Goal: Information Seeking & Learning: Learn about a topic

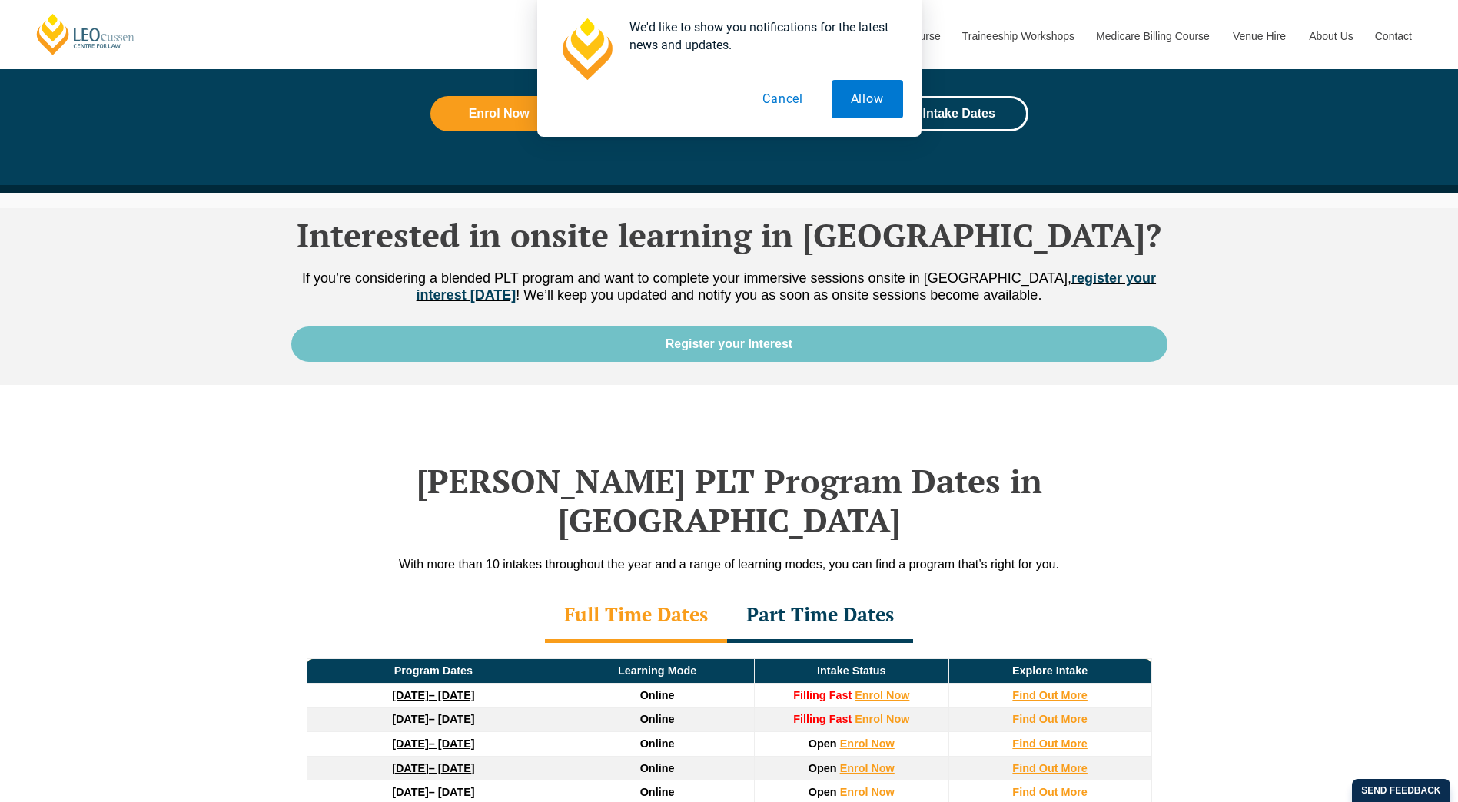
scroll to position [2152, 0]
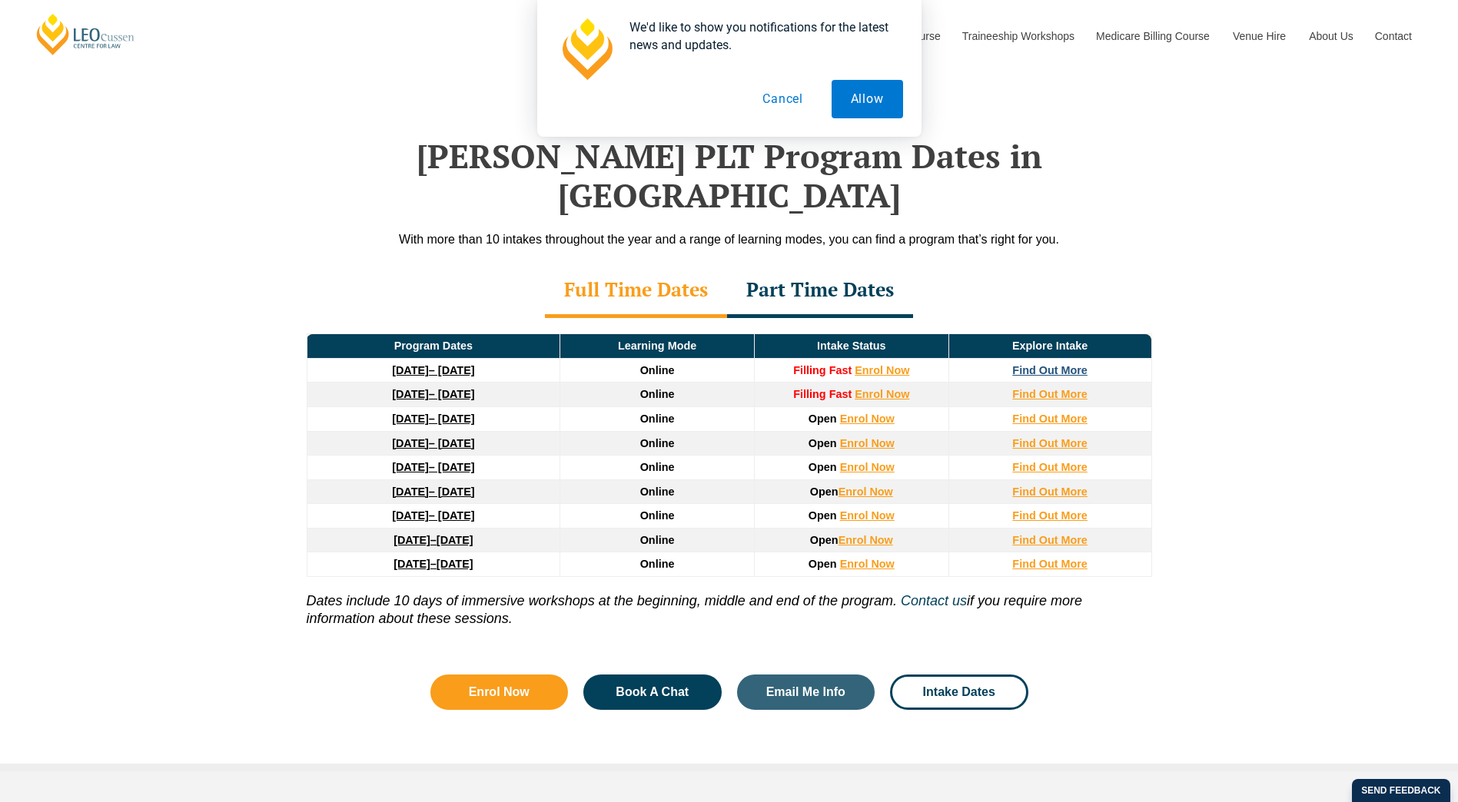
click at [1029, 364] on strong "Find Out More" at bounding box center [1049, 370] width 75 height 12
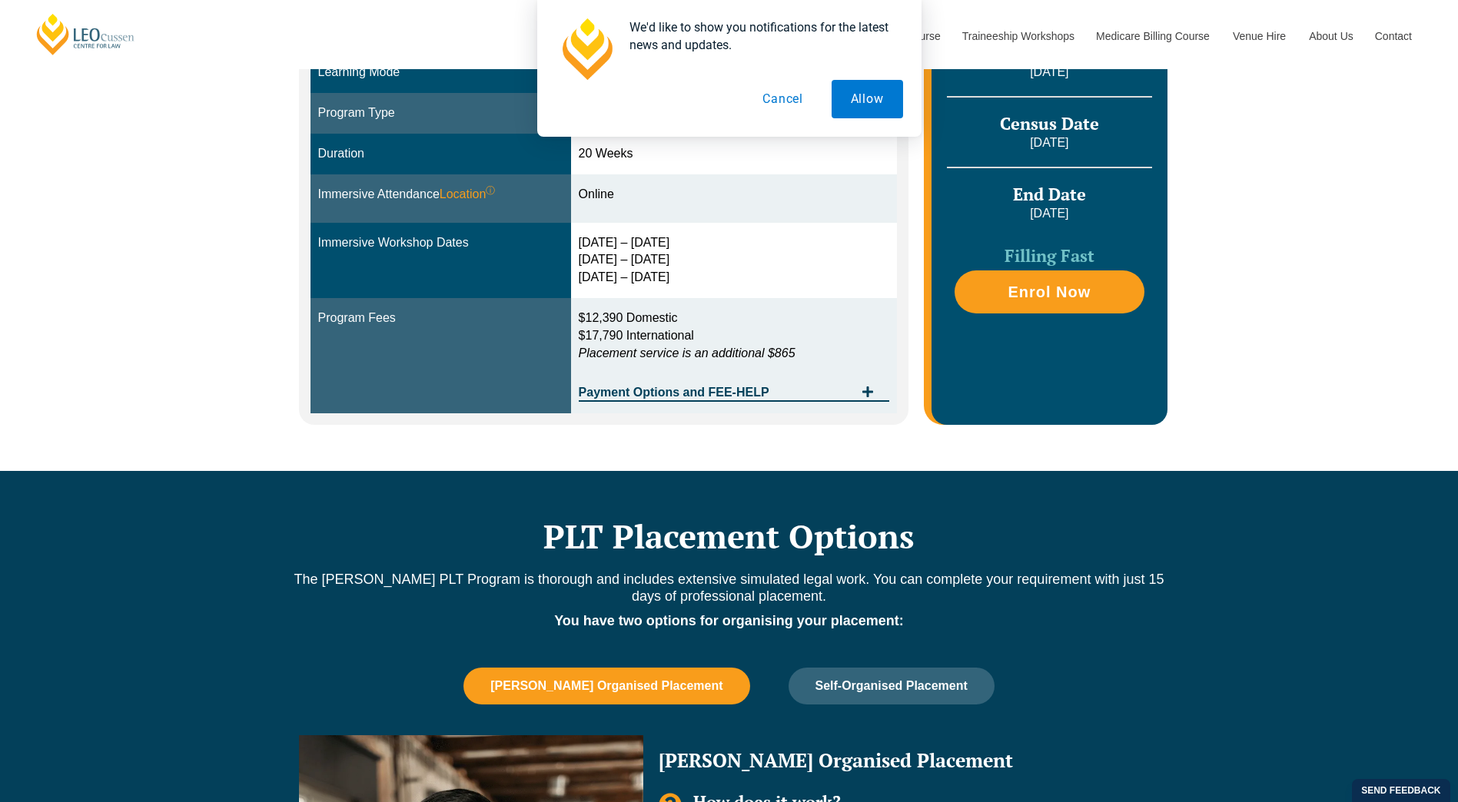
click at [779, 99] on button "Cancel" at bounding box center [782, 99] width 79 height 38
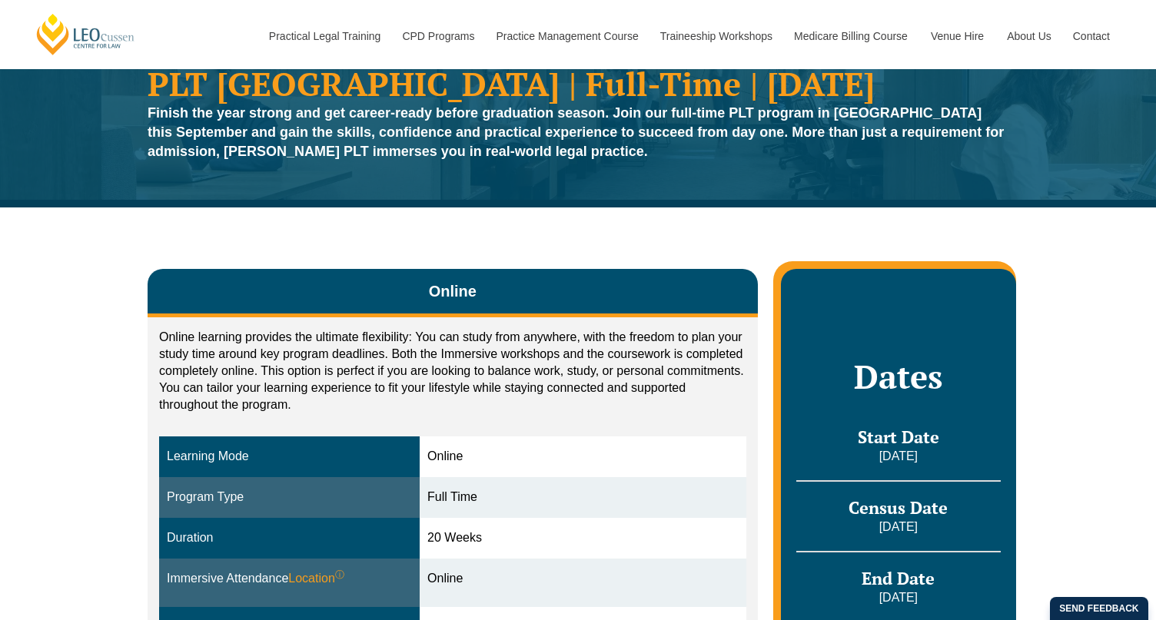
scroll to position [461, 0]
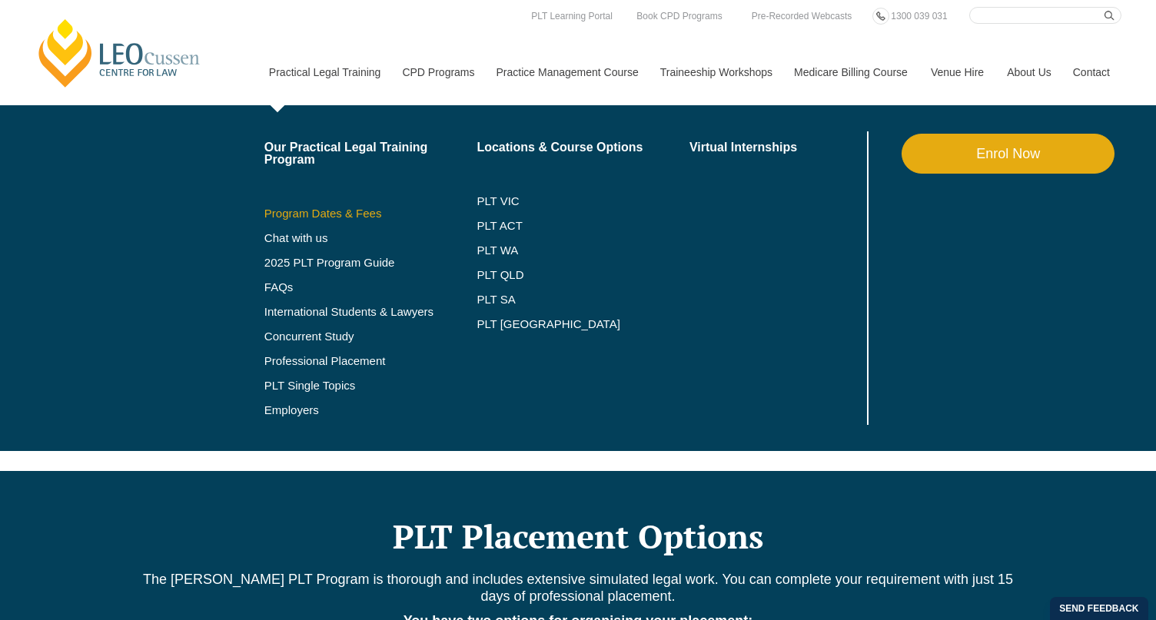
click at [317, 217] on link "Program Dates & Fees" at bounding box center [370, 213] width 213 height 12
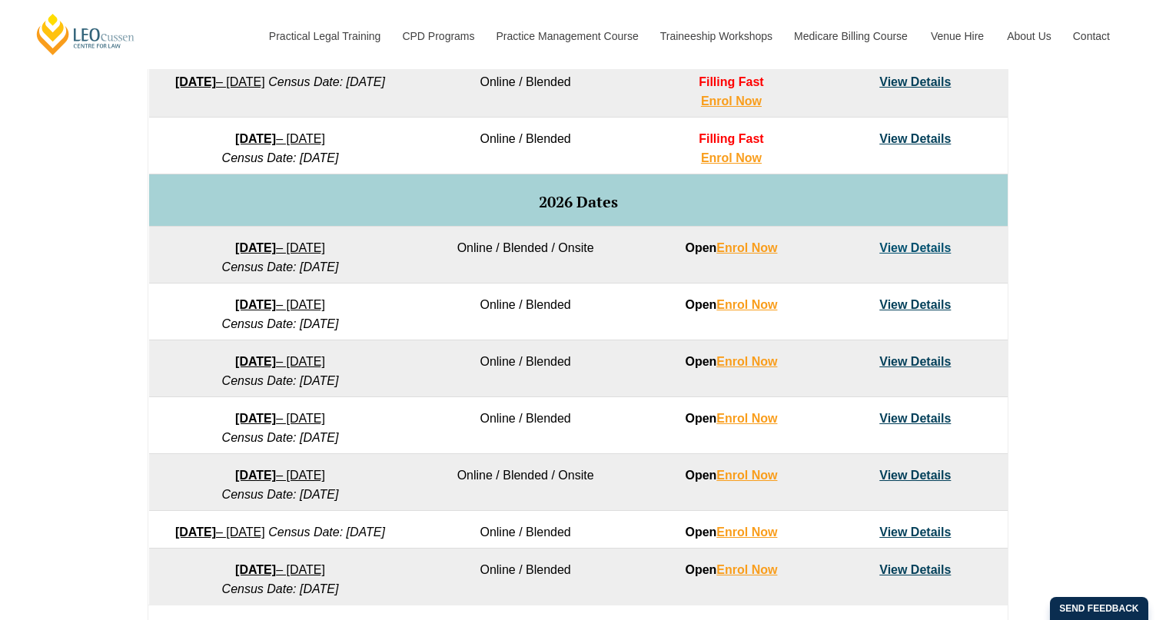
scroll to position [1076, 0]
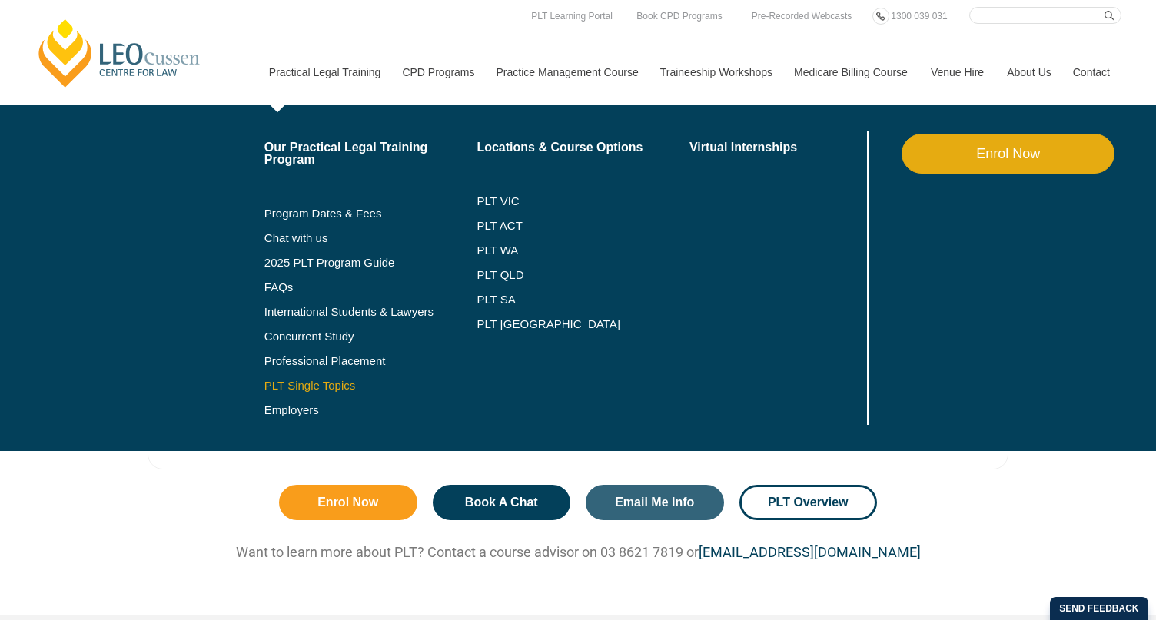
click at [307, 386] on link "PLT Single Topics" at bounding box center [370, 386] width 213 height 12
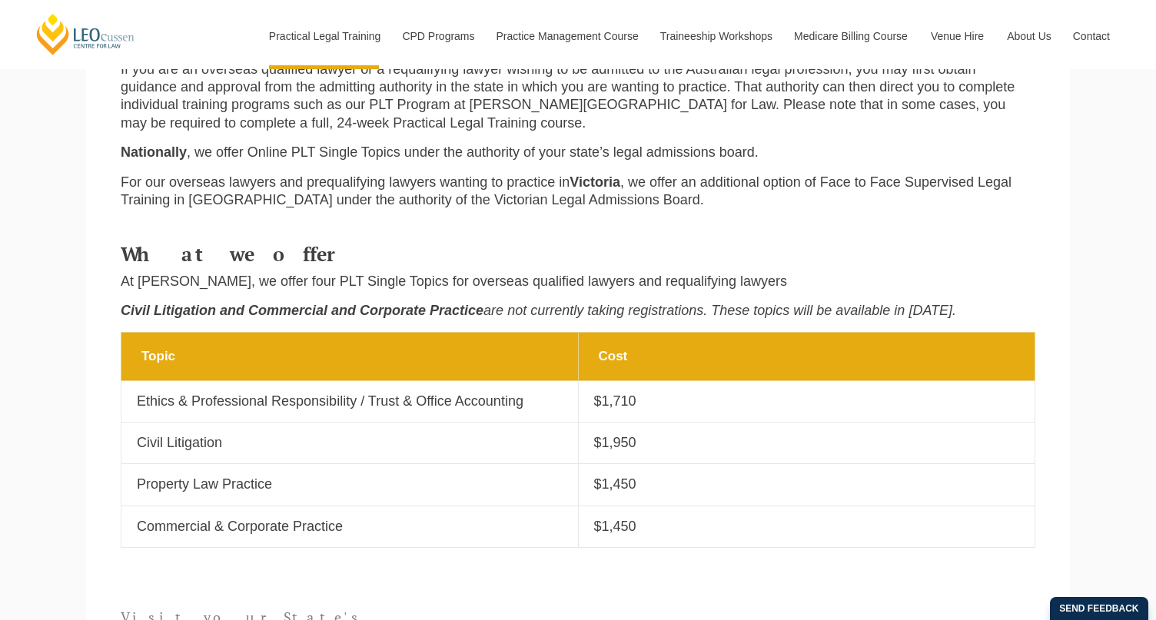
scroll to position [461, 0]
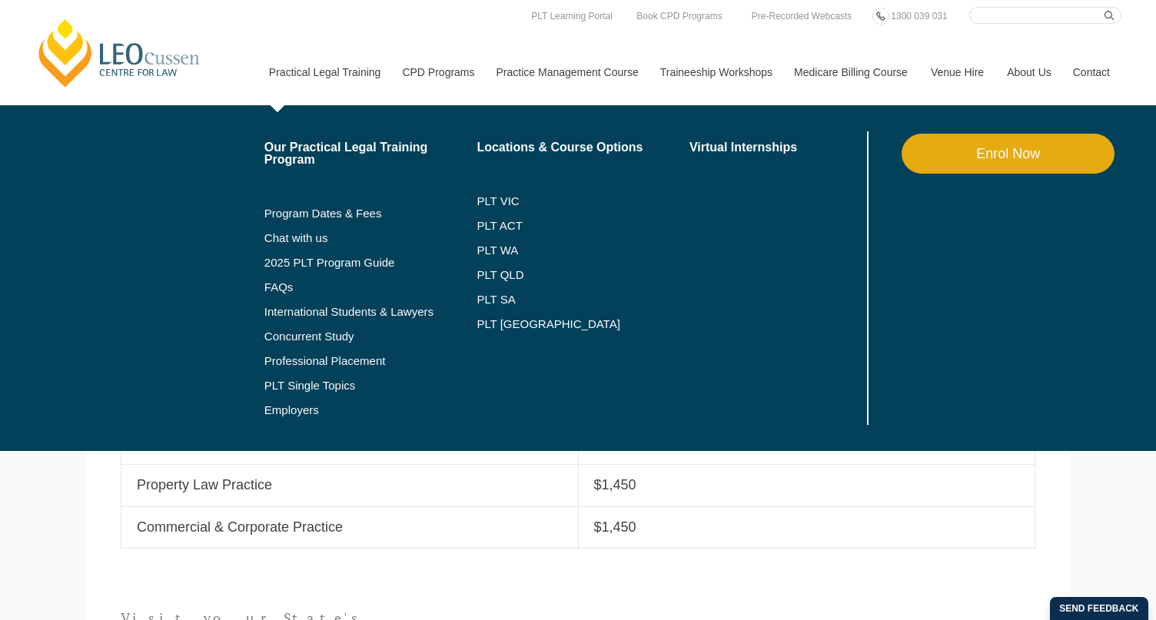
click at [277, 294] on li "FAQs" at bounding box center [370, 287] width 213 height 25
click at [278, 290] on link "FAQs" at bounding box center [370, 287] width 213 height 12
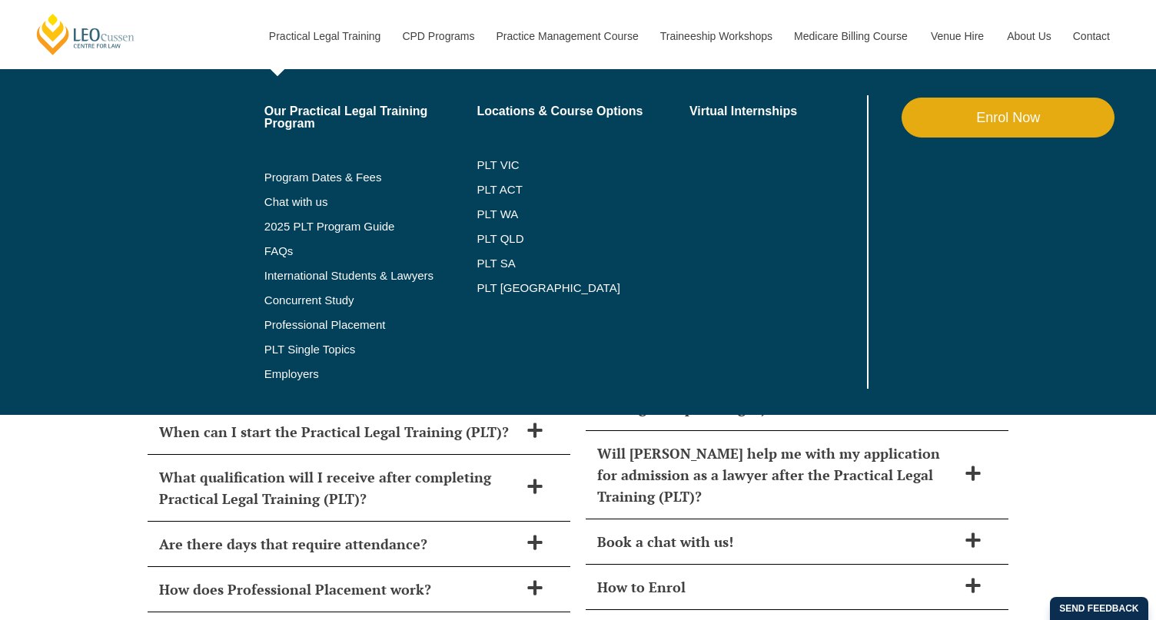
scroll to position [6535, 0]
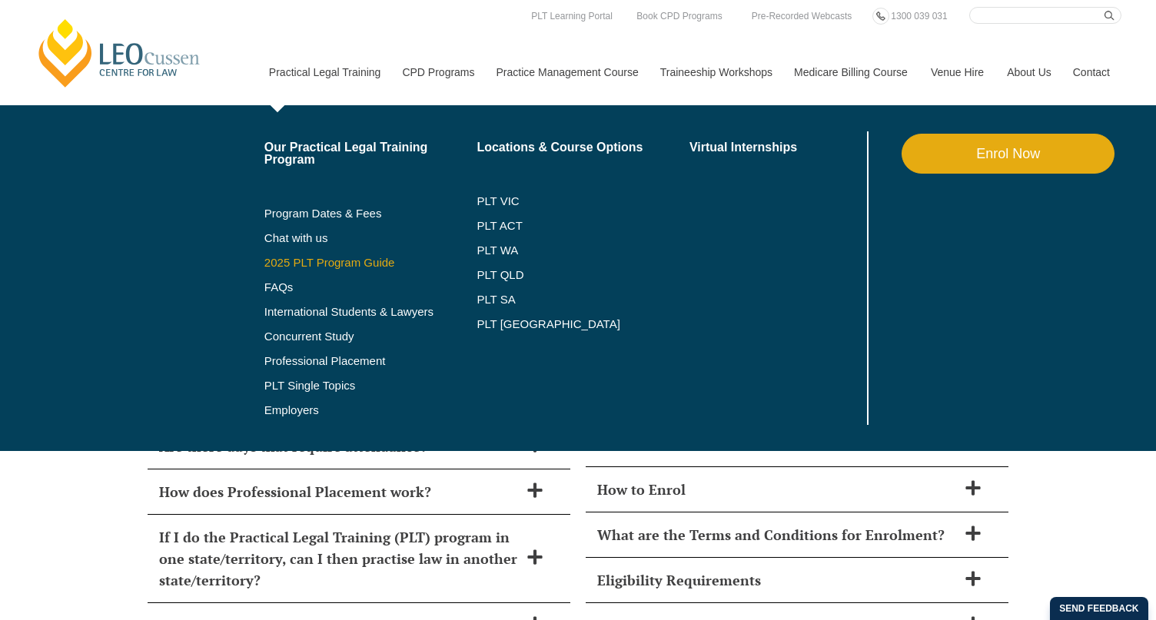
click at [322, 261] on link "2025 PLT Program Guide" at bounding box center [351, 263] width 174 height 12
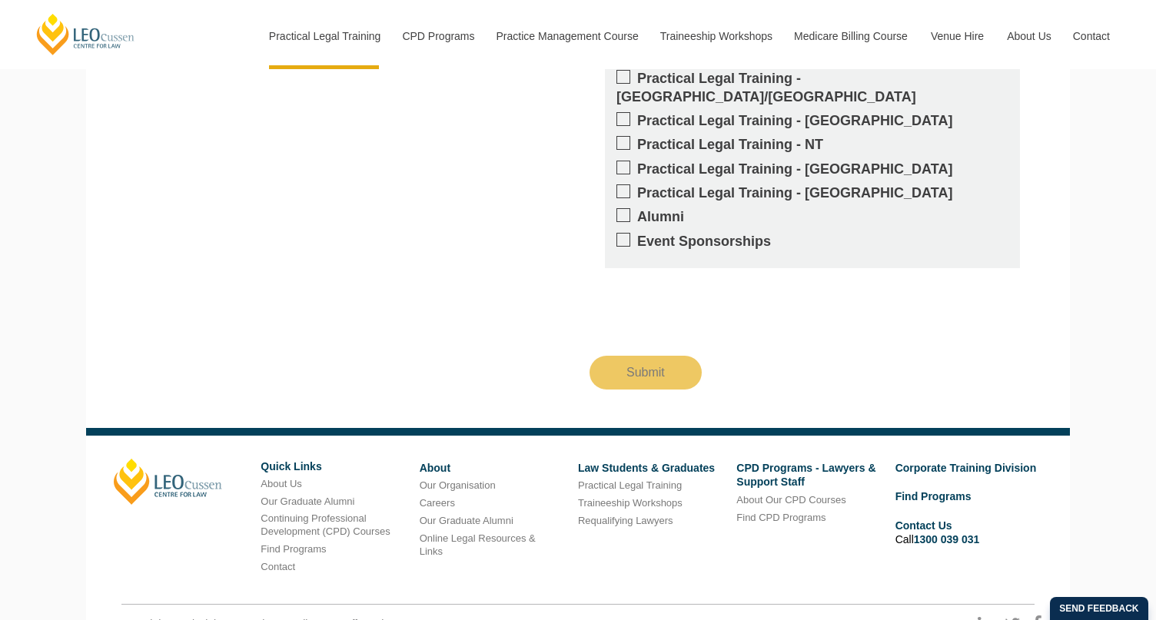
scroll to position [1649, 0]
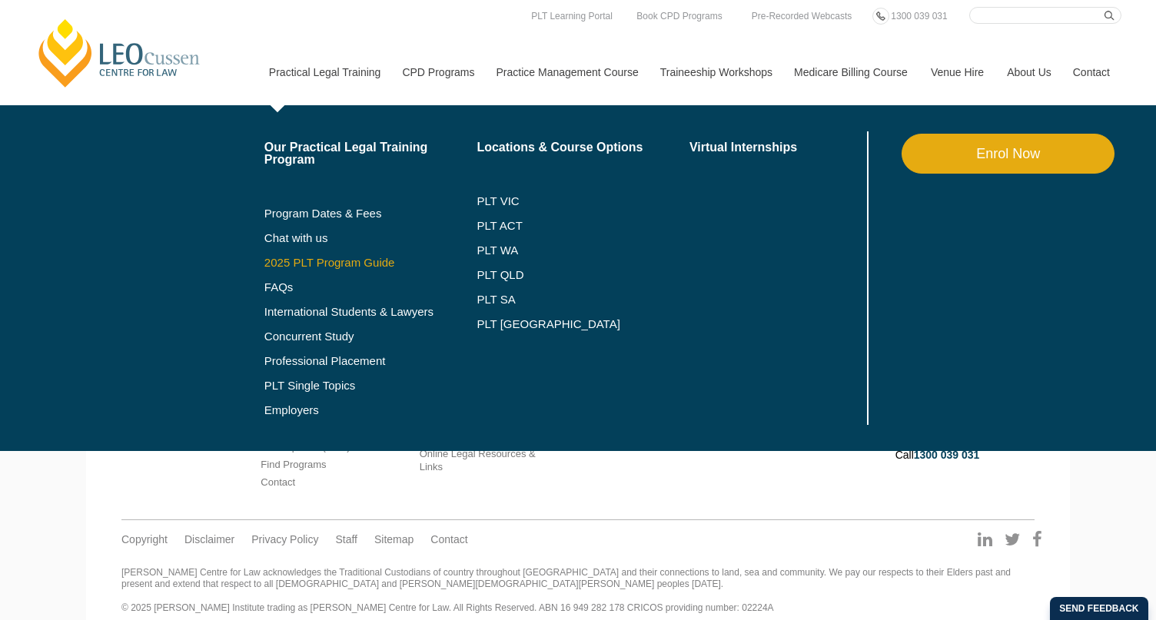
click at [318, 264] on link "2025 PLT Program Guide" at bounding box center [351, 263] width 174 height 12
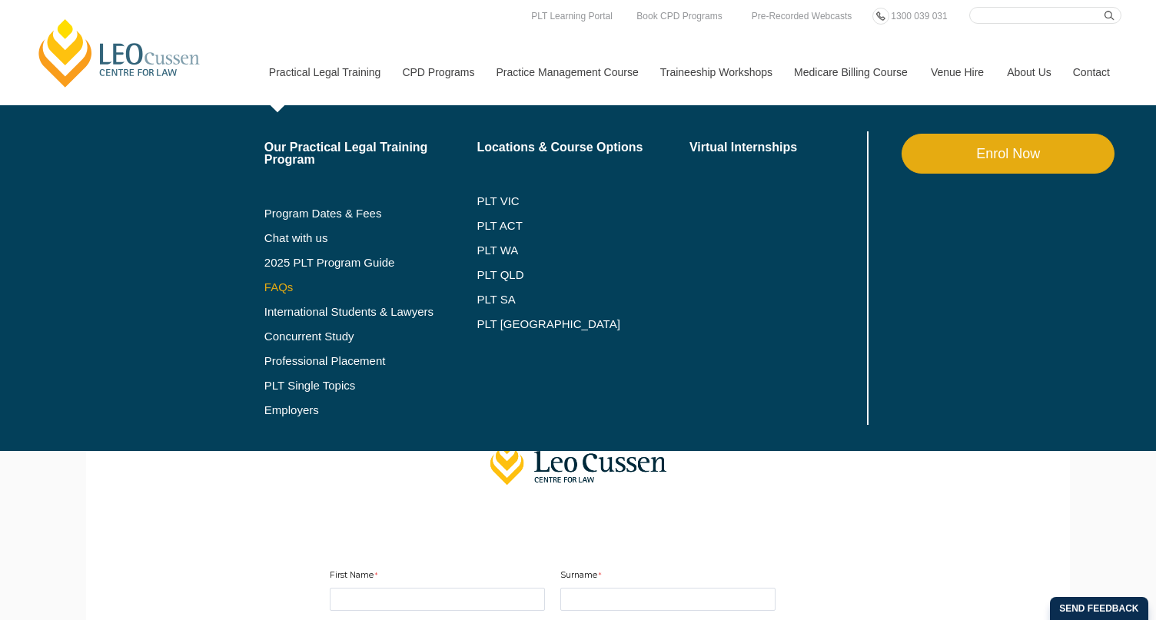
click at [277, 288] on link "FAQs" at bounding box center [370, 287] width 213 height 12
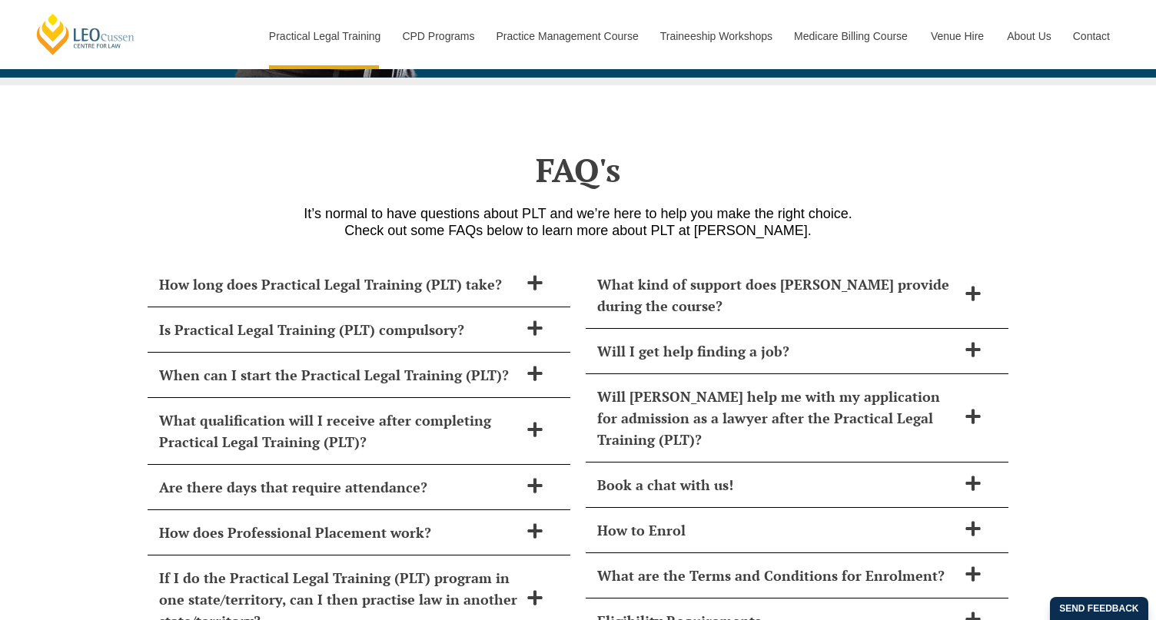
scroll to position [6535, 0]
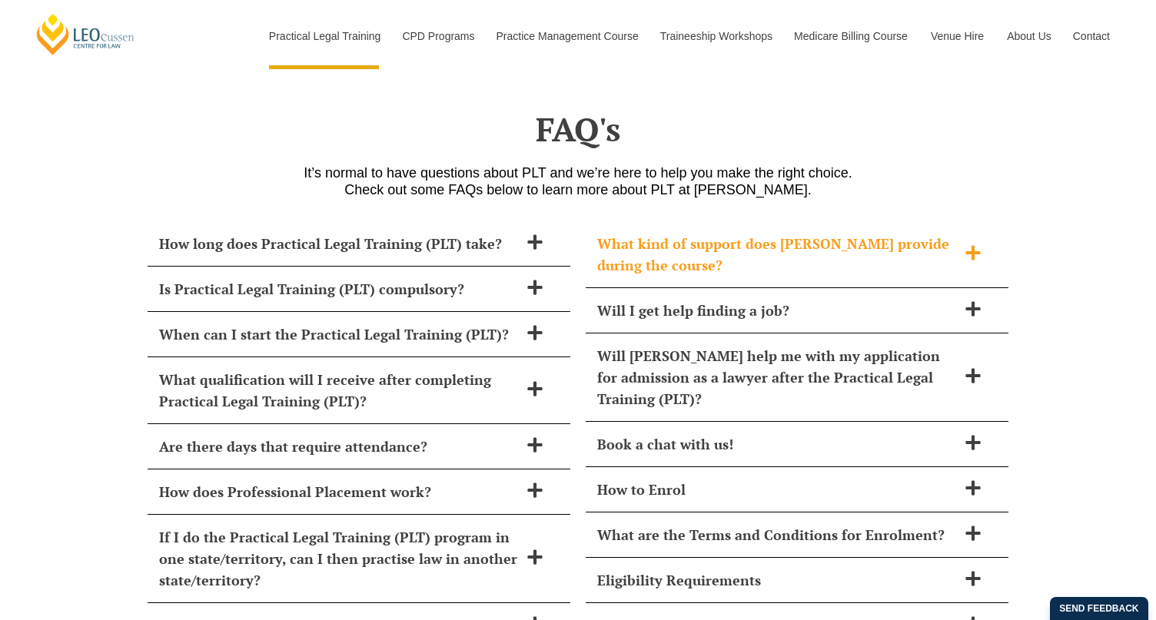
click at [686, 233] on span "What kind of support does Leo Cussen provide during the course?" at bounding box center [777, 254] width 360 height 43
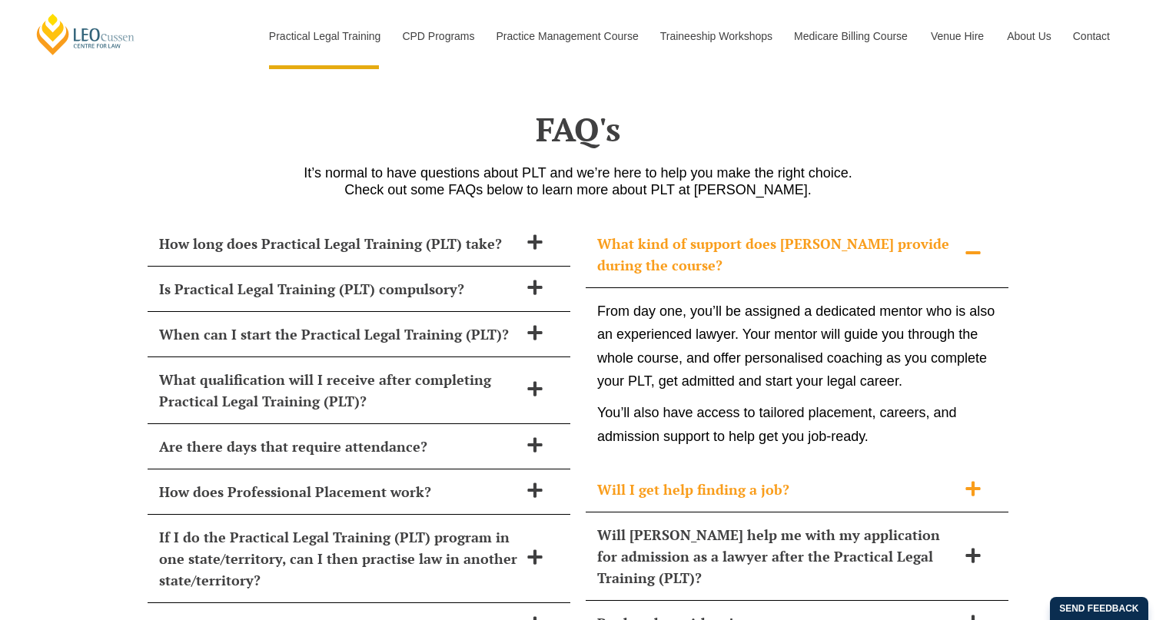
click at [740, 467] on div "Will I get help finding a job?" at bounding box center [797, 489] width 423 height 45
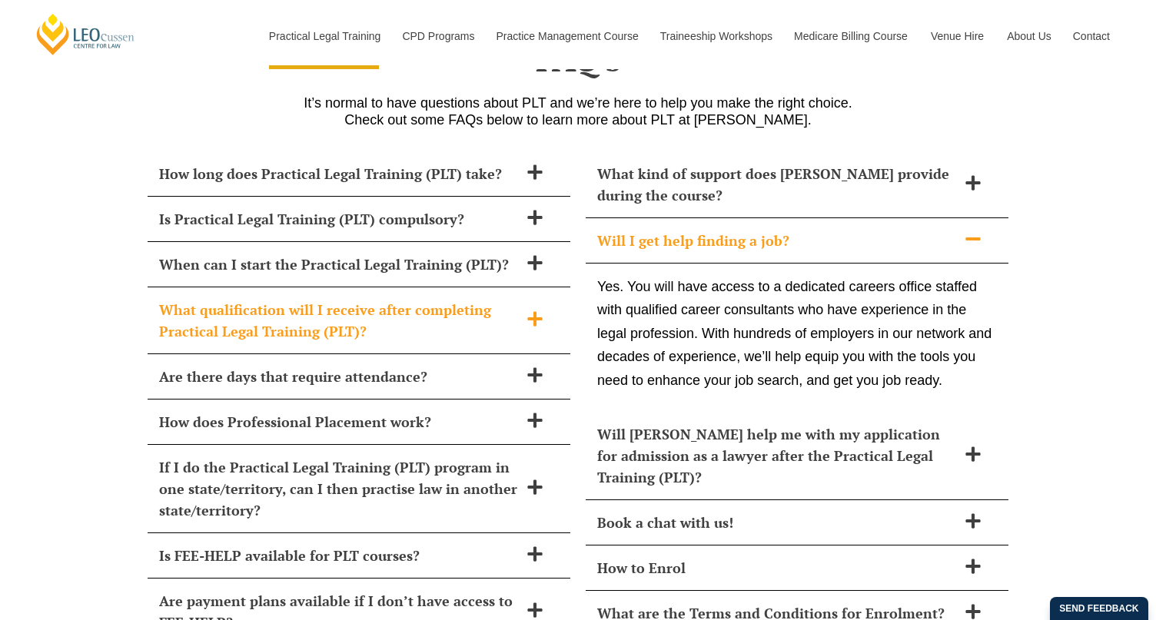
scroll to position [6689, 0]
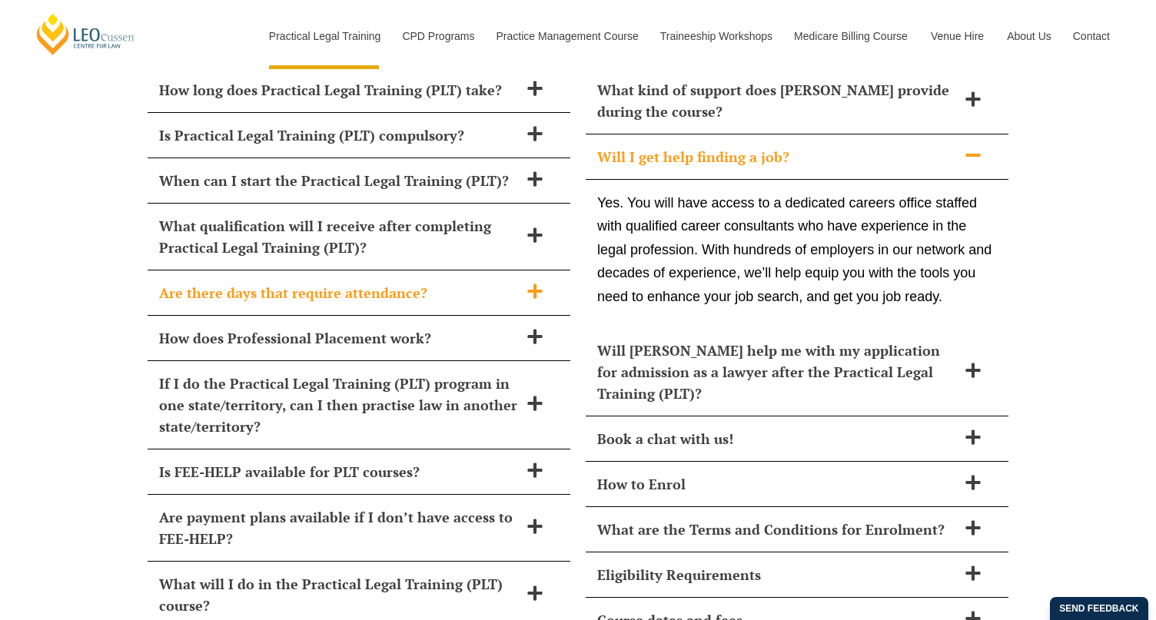
click at [471, 271] on div "Are there days that require attendance?" at bounding box center [359, 293] width 423 height 45
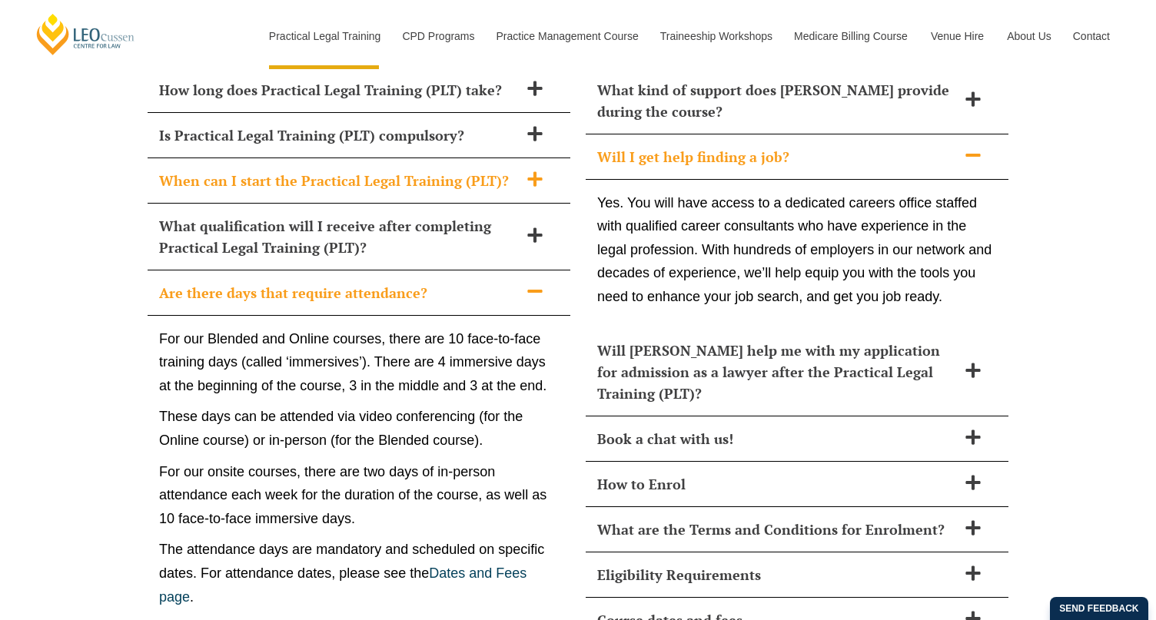
click at [486, 170] on span "When can I start the Practical Legal Training (PLT)?" at bounding box center [339, 181] width 360 height 22
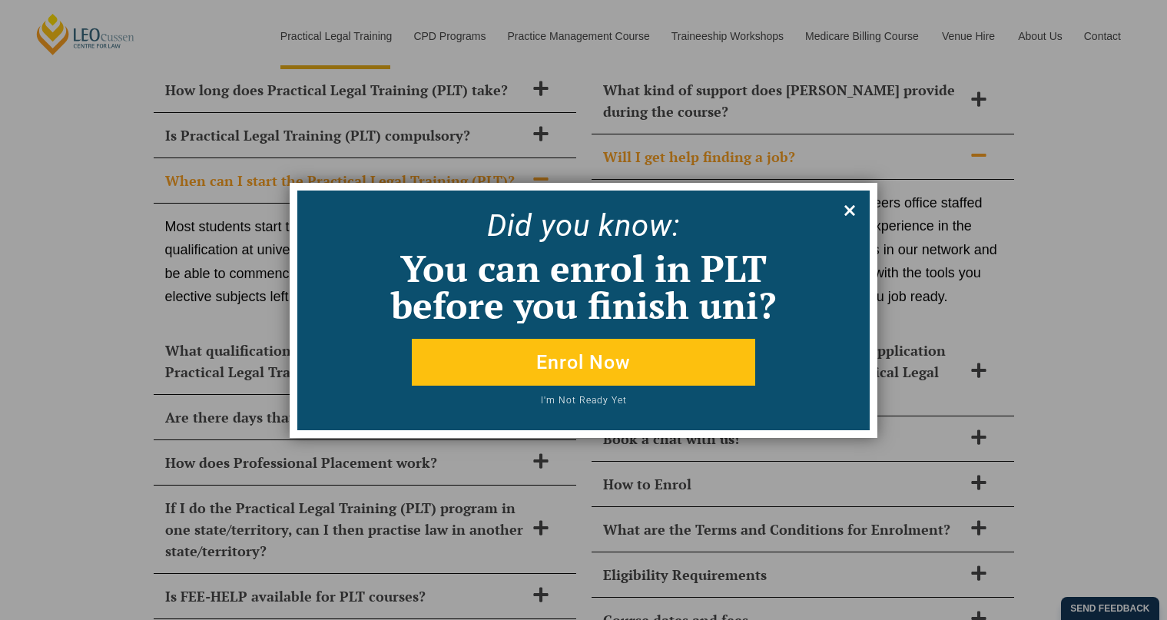
click at [858, 211] on icon at bounding box center [849, 210] width 17 height 17
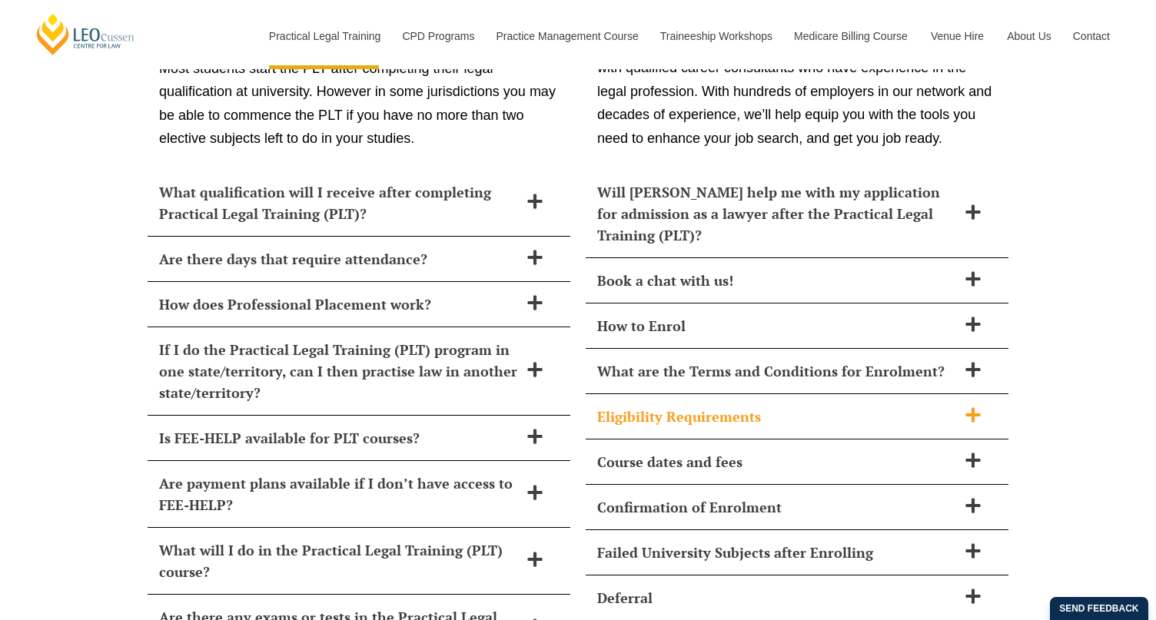
scroll to position [6919, 0]
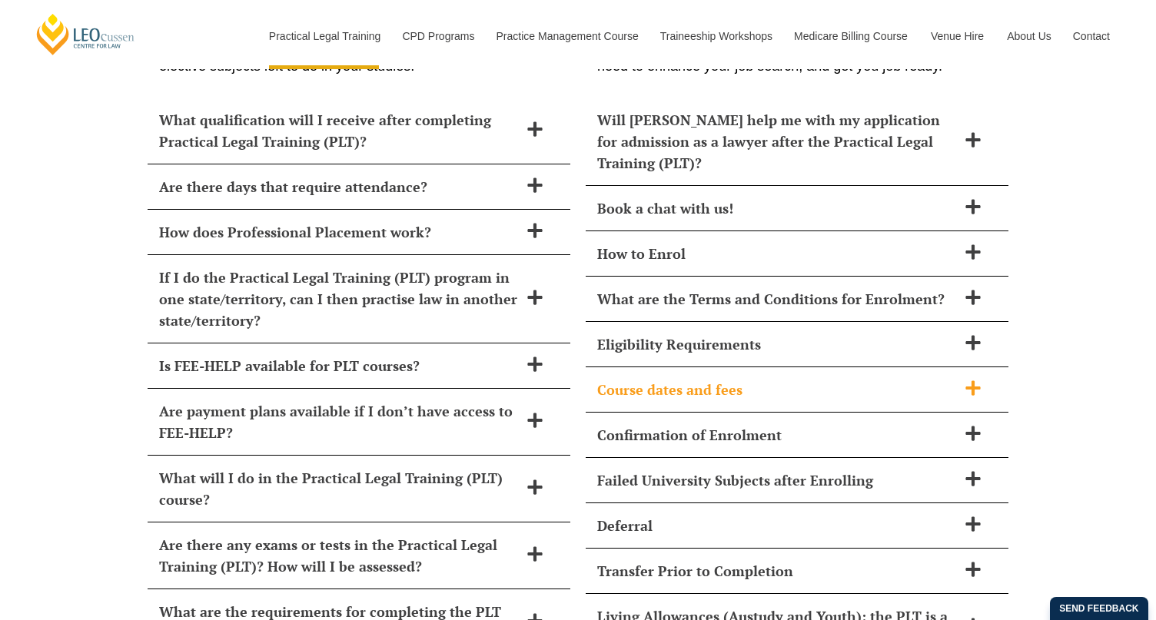
click at [842, 379] on span "Course dates and fees" at bounding box center [777, 390] width 360 height 22
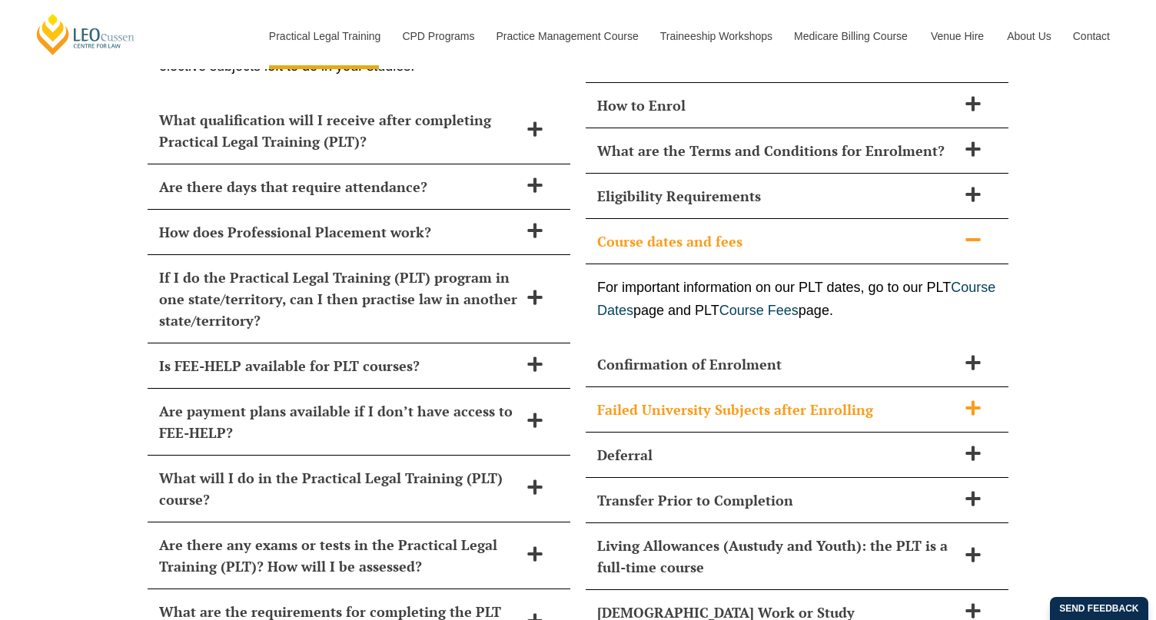
click at [874, 387] on div "Failed University Subjects after Enrolling" at bounding box center [797, 409] width 423 height 45
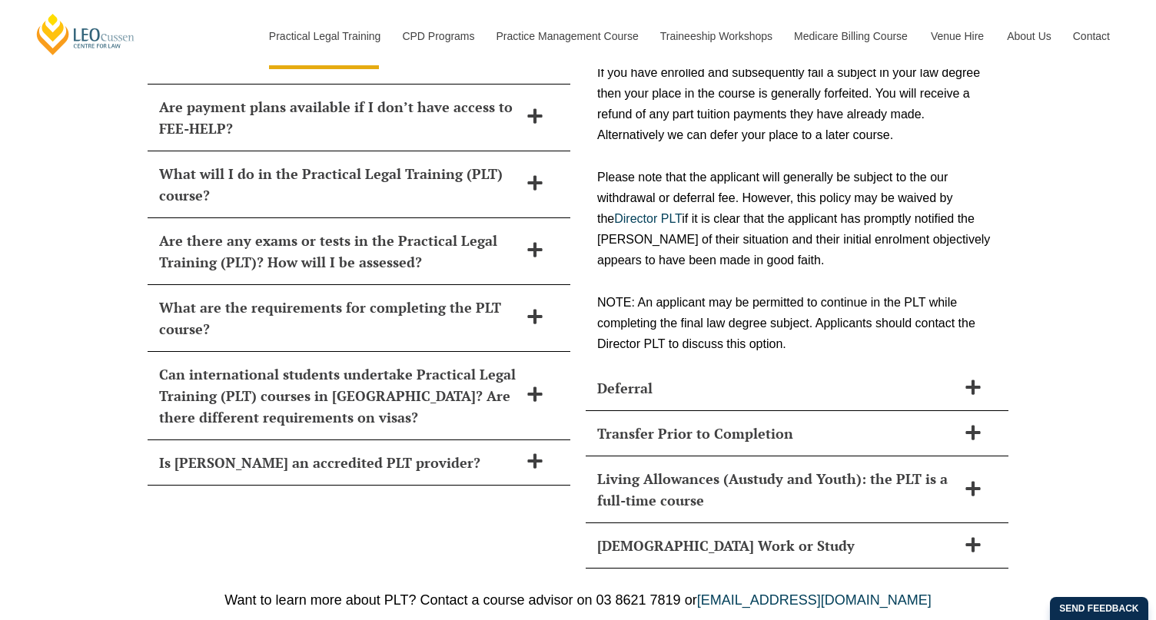
scroll to position [7227, 0]
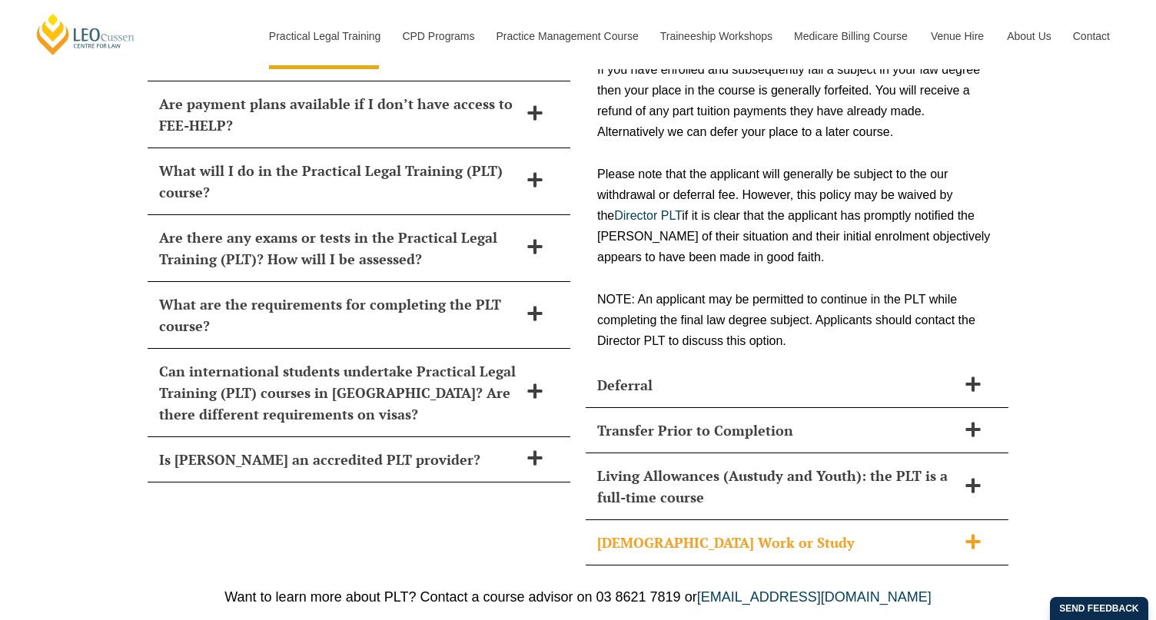
click at [893, 520] on div "Part-Time Work or Study" at bounding box center [797, 542] width 423 height 45
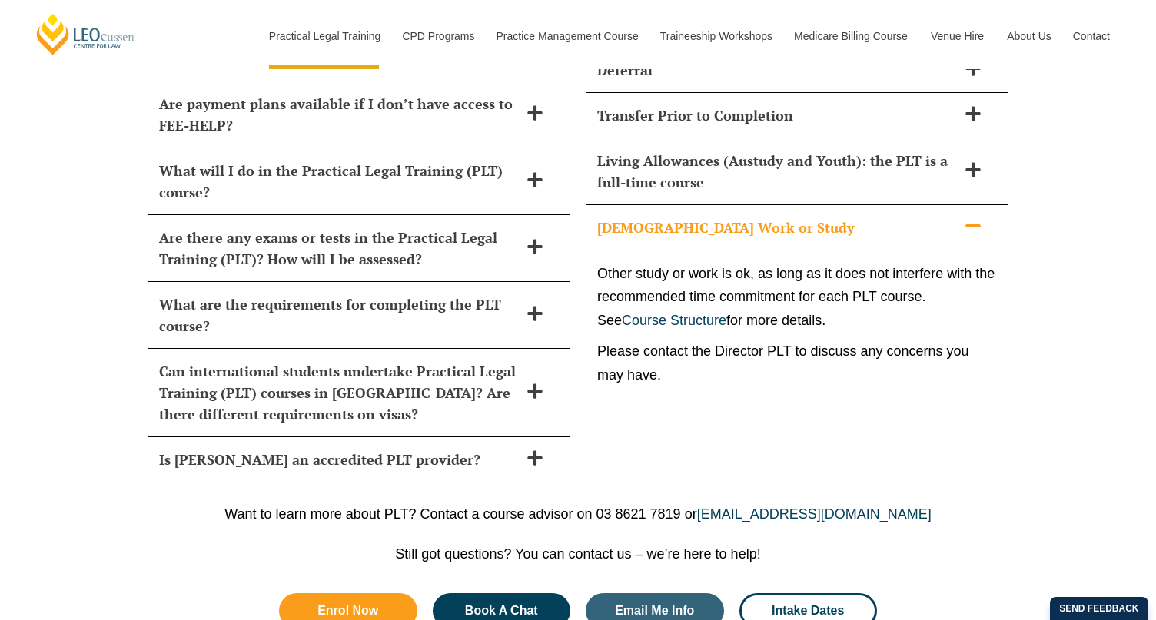
scroll to position [7150, 0]
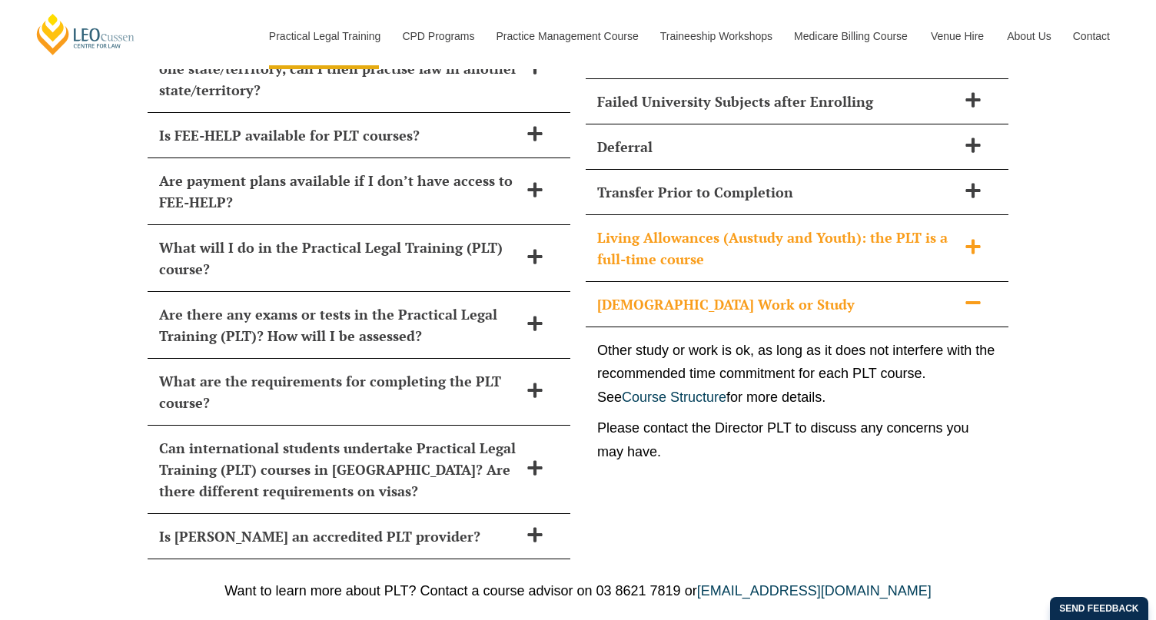
click at [871, 227] on span "Living Allowances (Austudy and Youth): the PLT is a full-time course" at bounding box center [777, 248] width 360 height 43
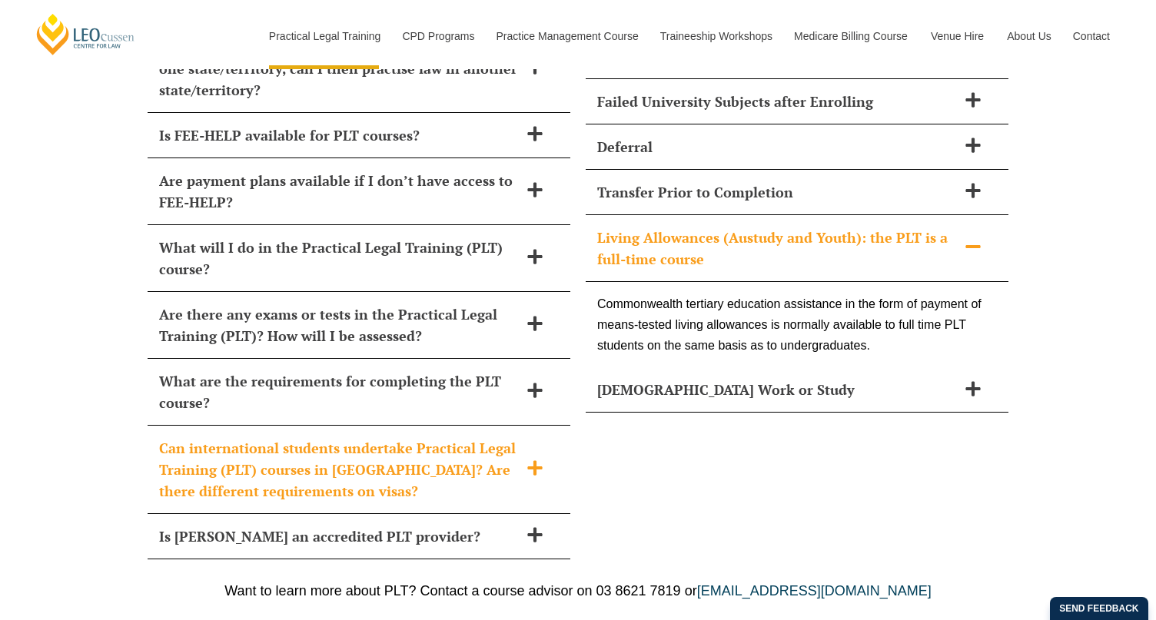
click at [461, 437] on span "Can international students undertake Practical Legal Training (PLT) courses in …" at bounding box center [339, 469] width 360 height 65
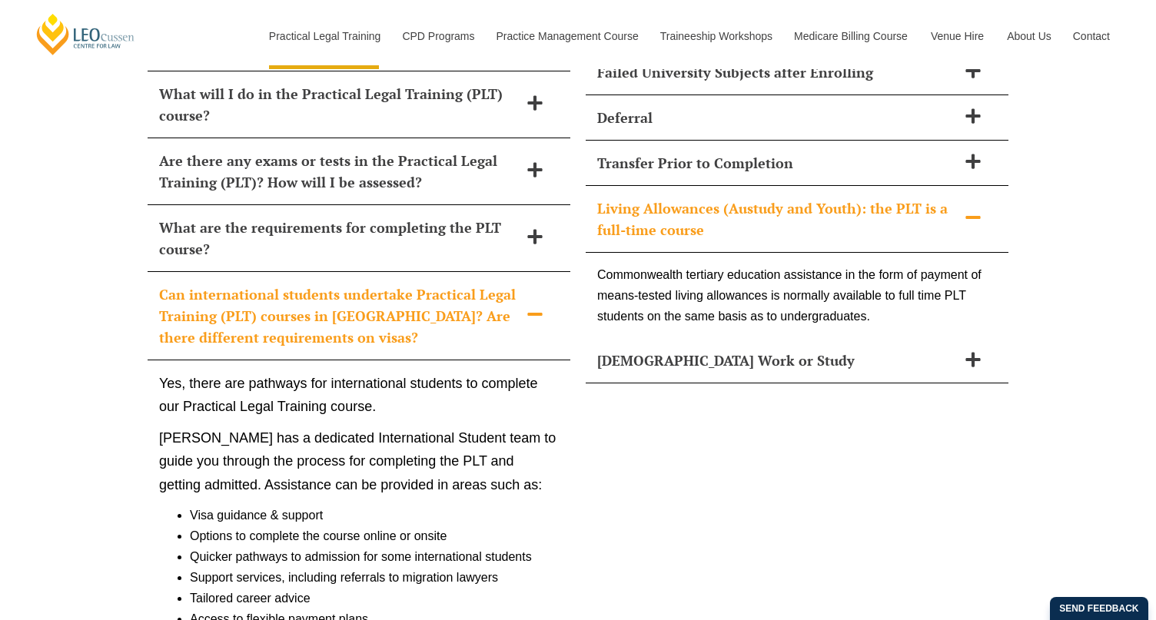
scroll to position [7025, 0]
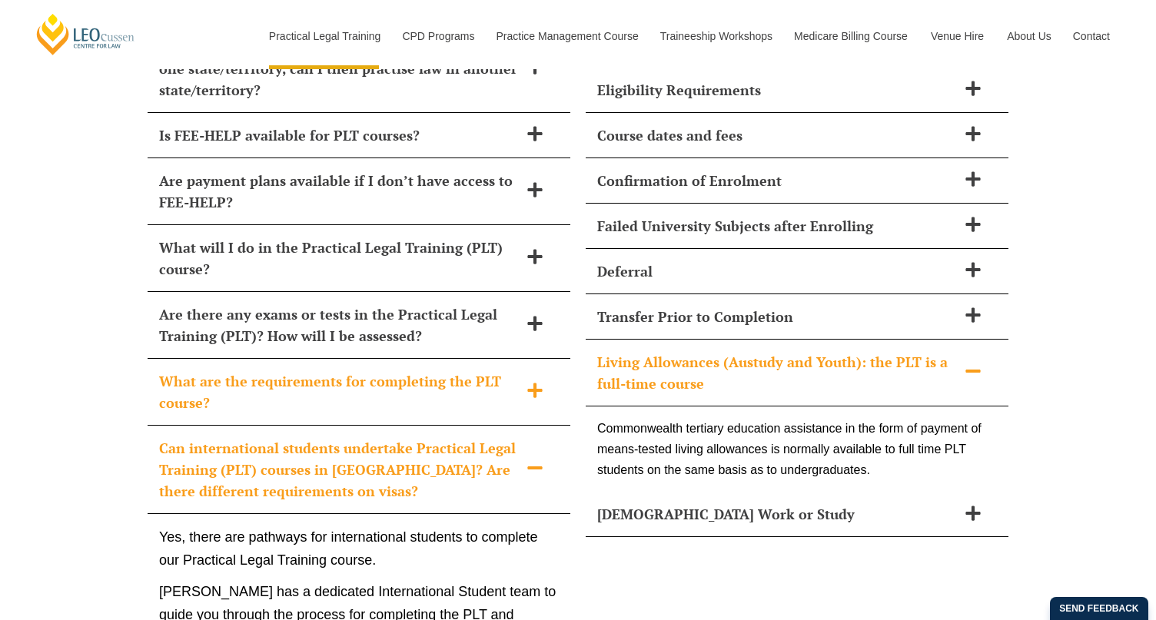
click at [484, 375] on div "What are the requirements for completing the PLT course?" at bounding box center [359, 392] width 423 height 67
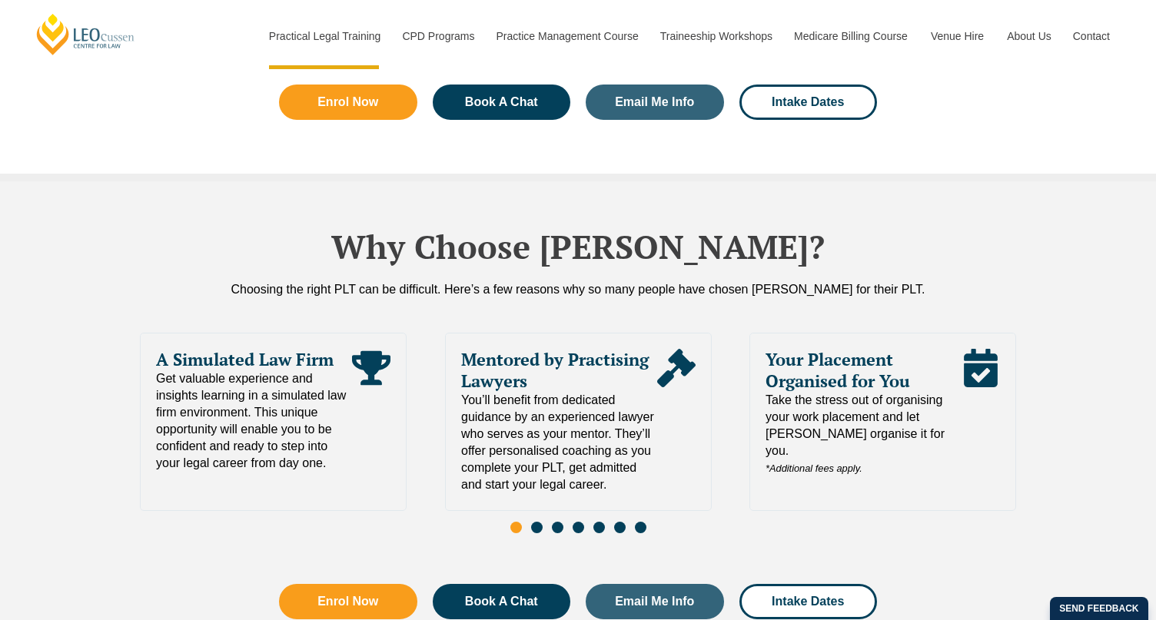
scroll to position [6671, 0]
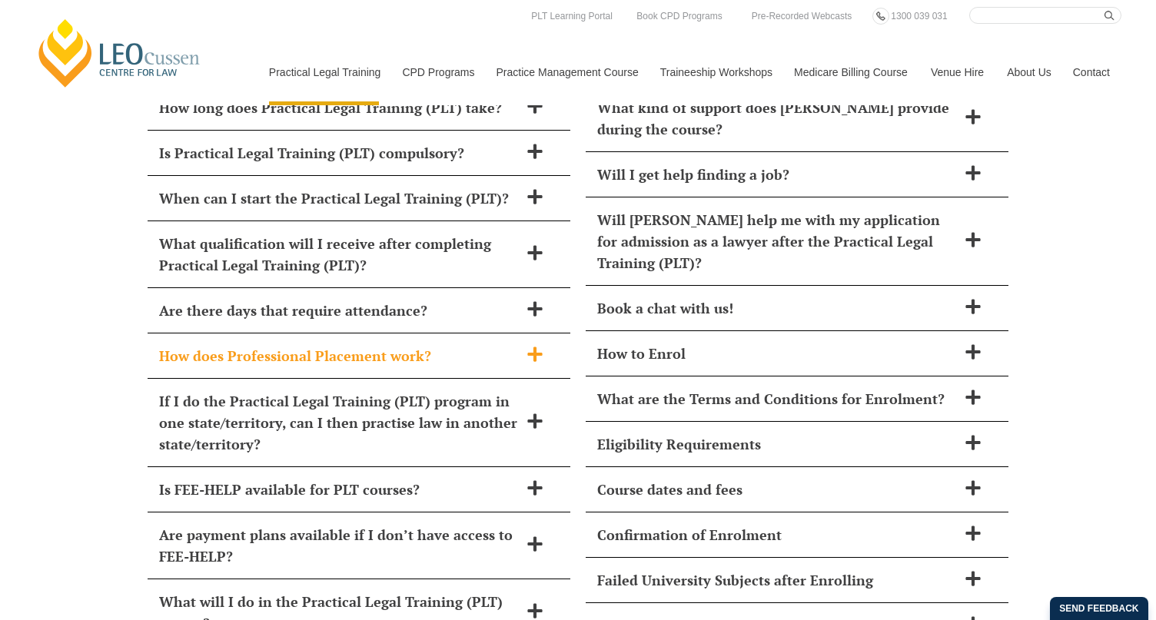
click at [393, 345] on span "How does Professional Placement work?" at bounding box center [339, 356] width 360 height 22
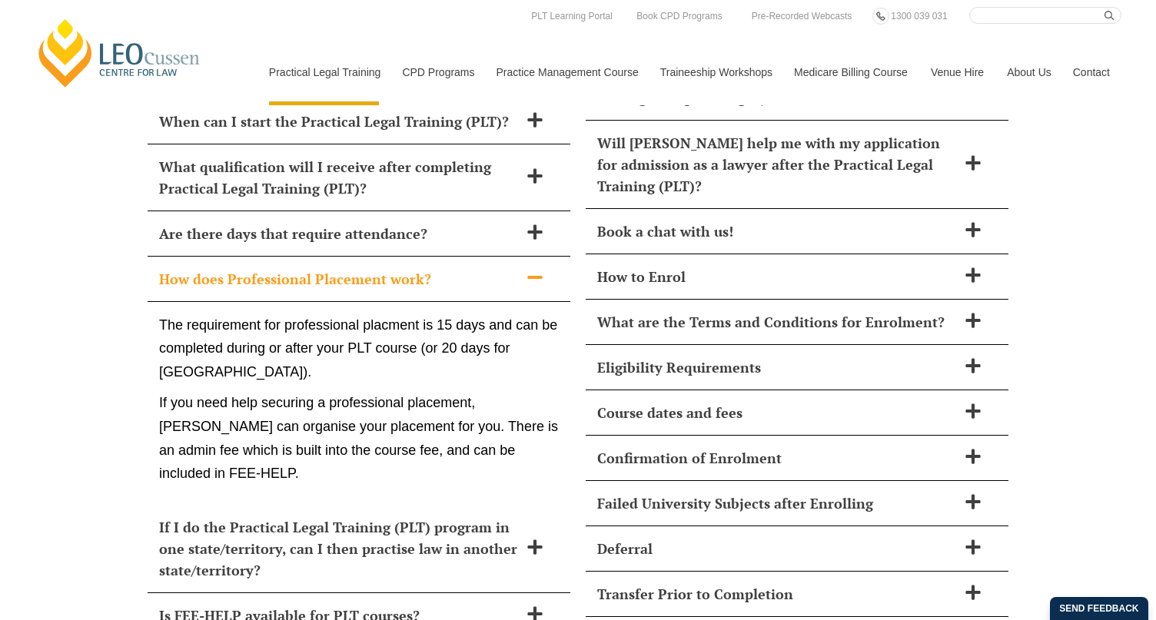
scroll to position [1980, 0]
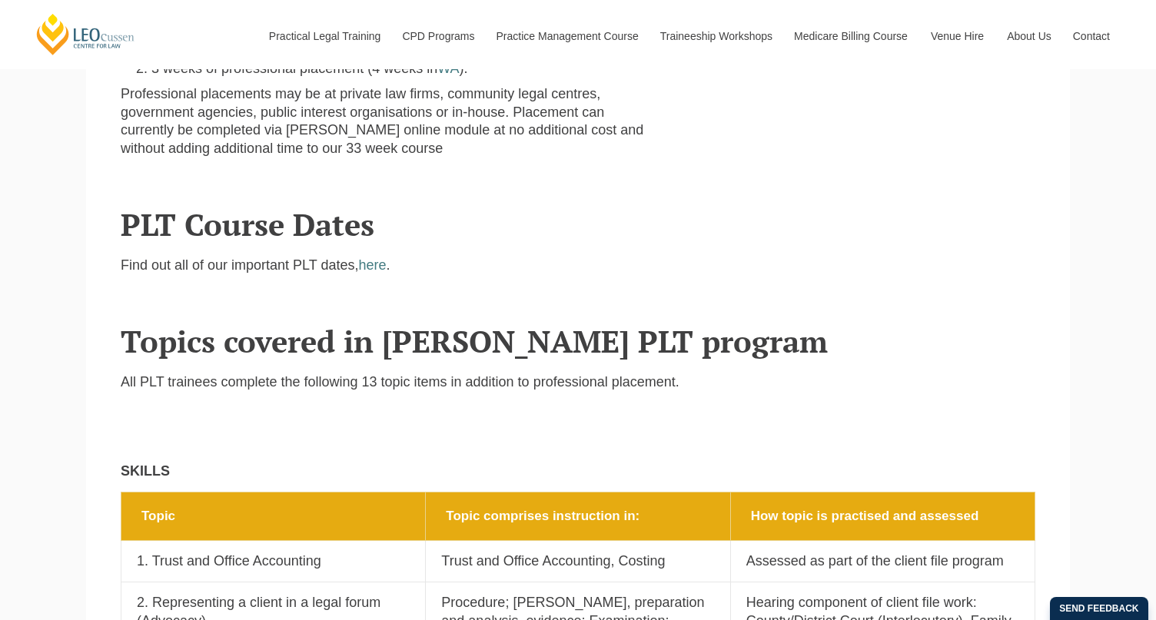
scroll to position [999, 0]
